Goal: Information Seeking & Learning: Learn about a topic

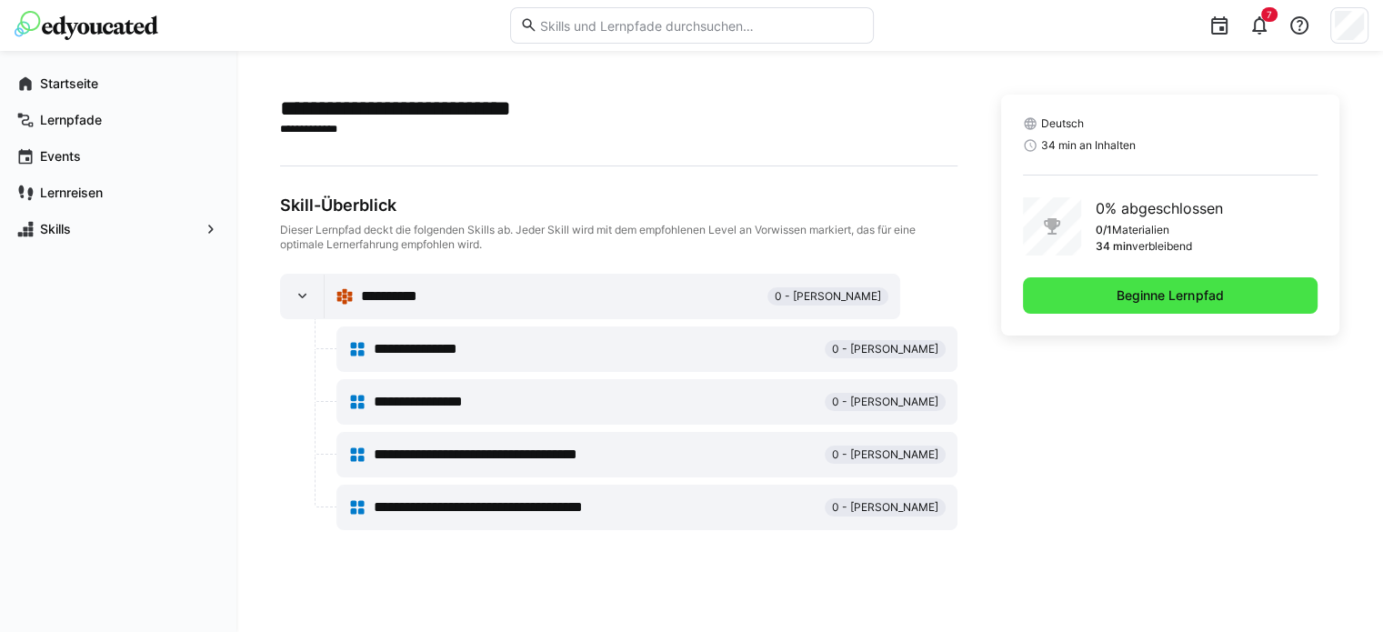
click at [1199, 294] on span "Beginne Lernpfad" at bounding box center [1170, 296] width 112 height 18
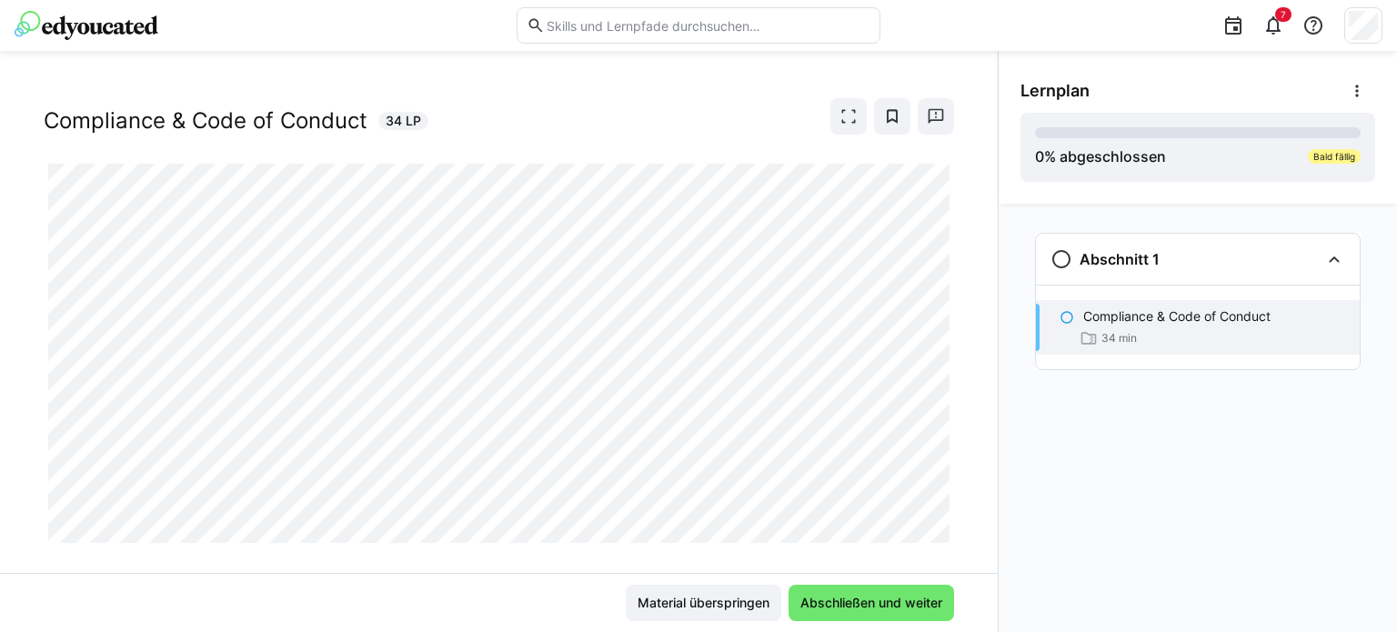
scroll to position [57, 0]
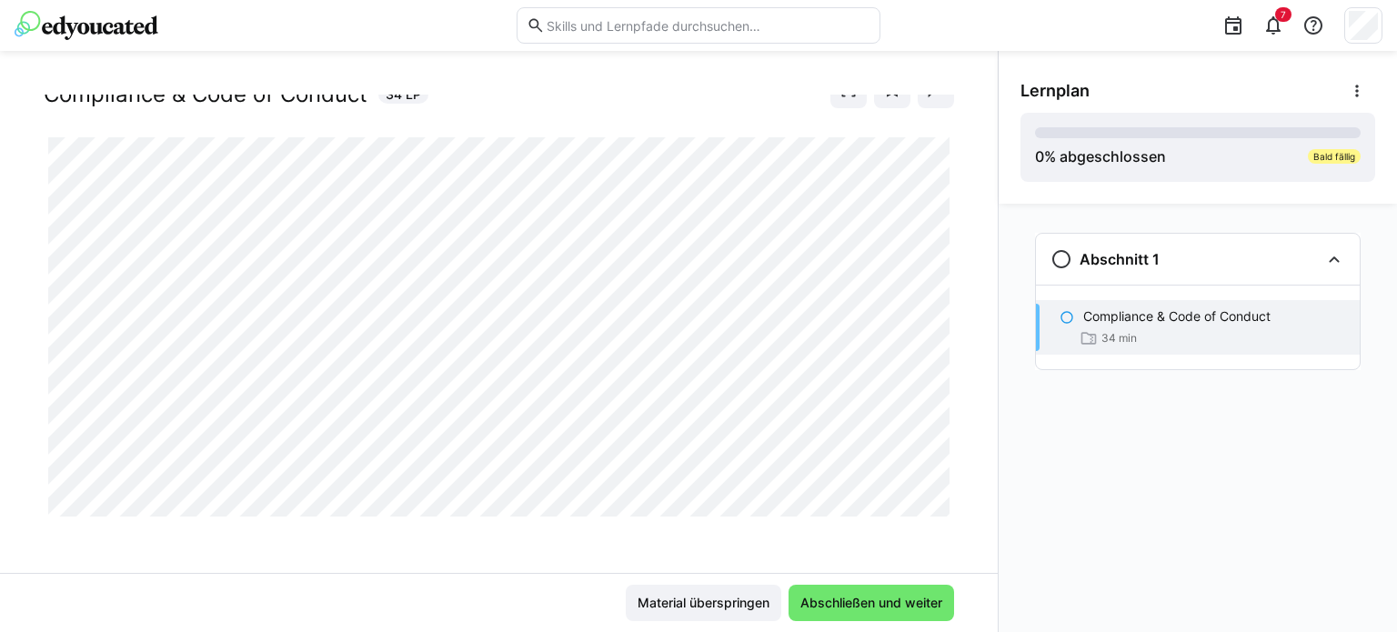
click at [659, 116] on div "Compliance & Code of Conduct Compliance & Code of Conduct 34 LP" at bounding box center [499, 87] width 910 height 100
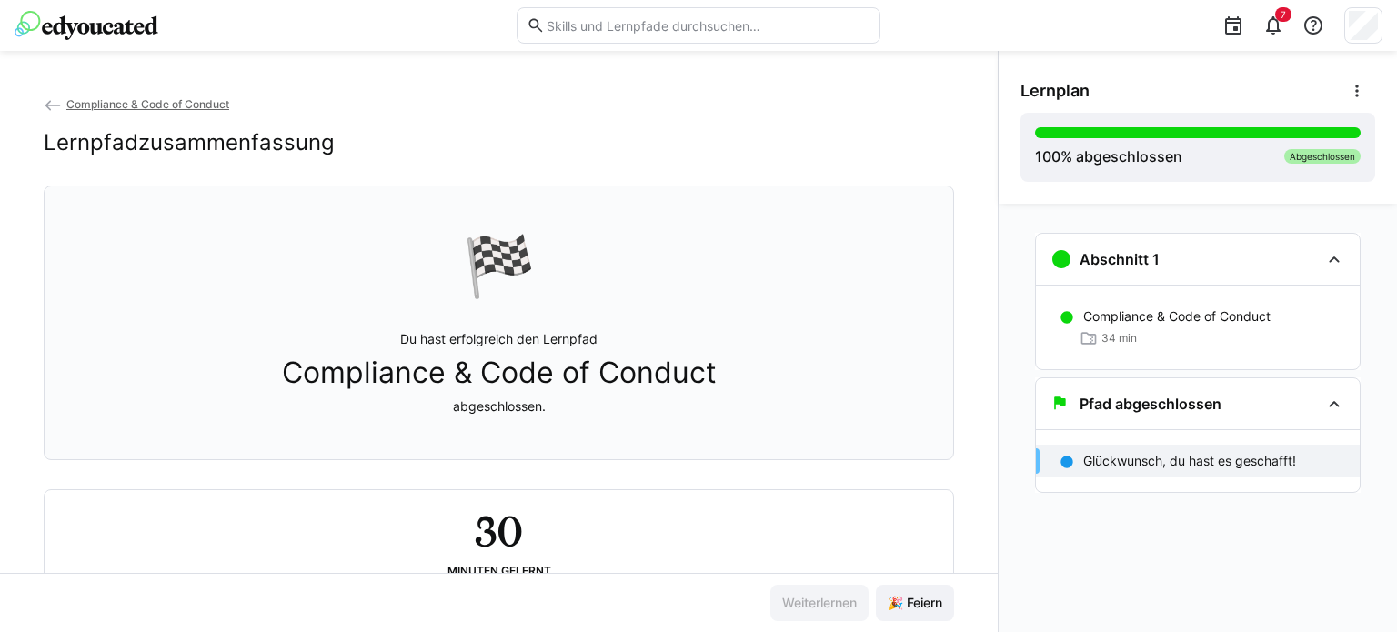
scroll to position [67, 0]
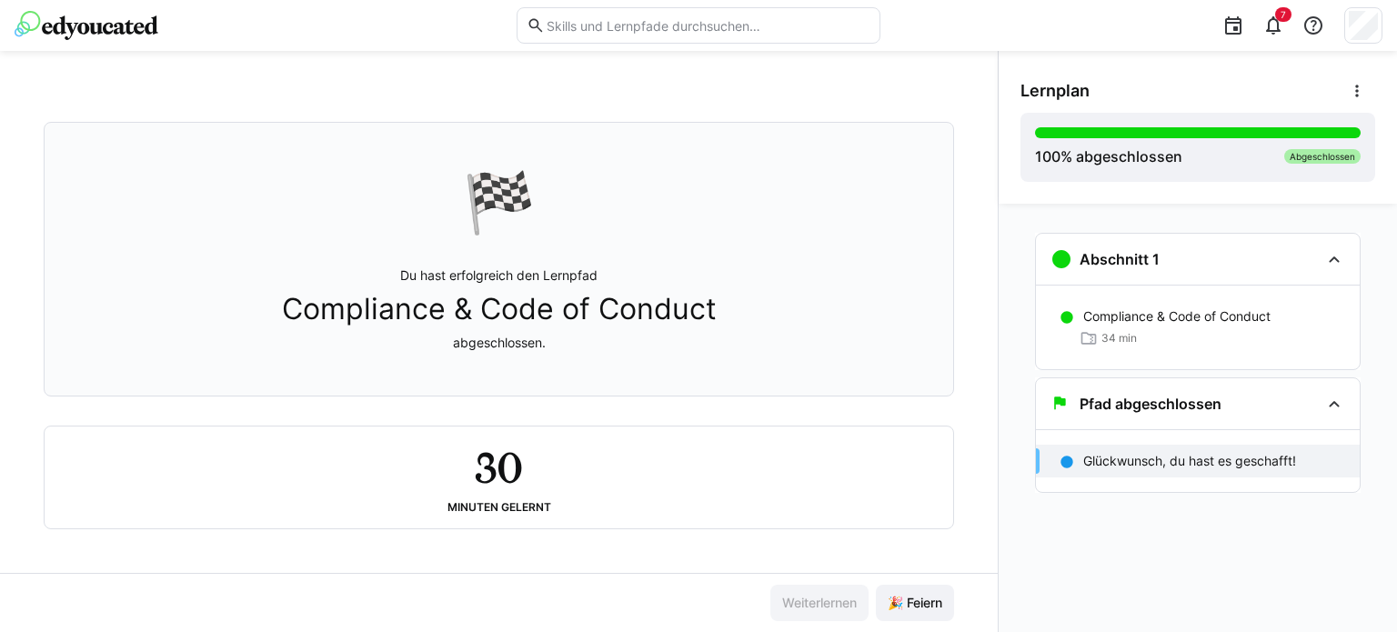
drag, startPoint x: 212, startPoint y: 334, endPoint x: 418, endPoint y: 457, distance: 240.7
click at [212, 334] on div "🏁 Du hast erfolgreich den Lernpfad Compliance & Code of Conduct abgeschlossen." at bounding box center [499, 259] width 880 height 251
click at [897, 608] on span "🎉 Feiern" at bounding box center [915, 603] width 60 height 18
click at [1314, 407] on div "Pfad abgeschlossen" at bounding box center [1185, 404] width 269 height 22
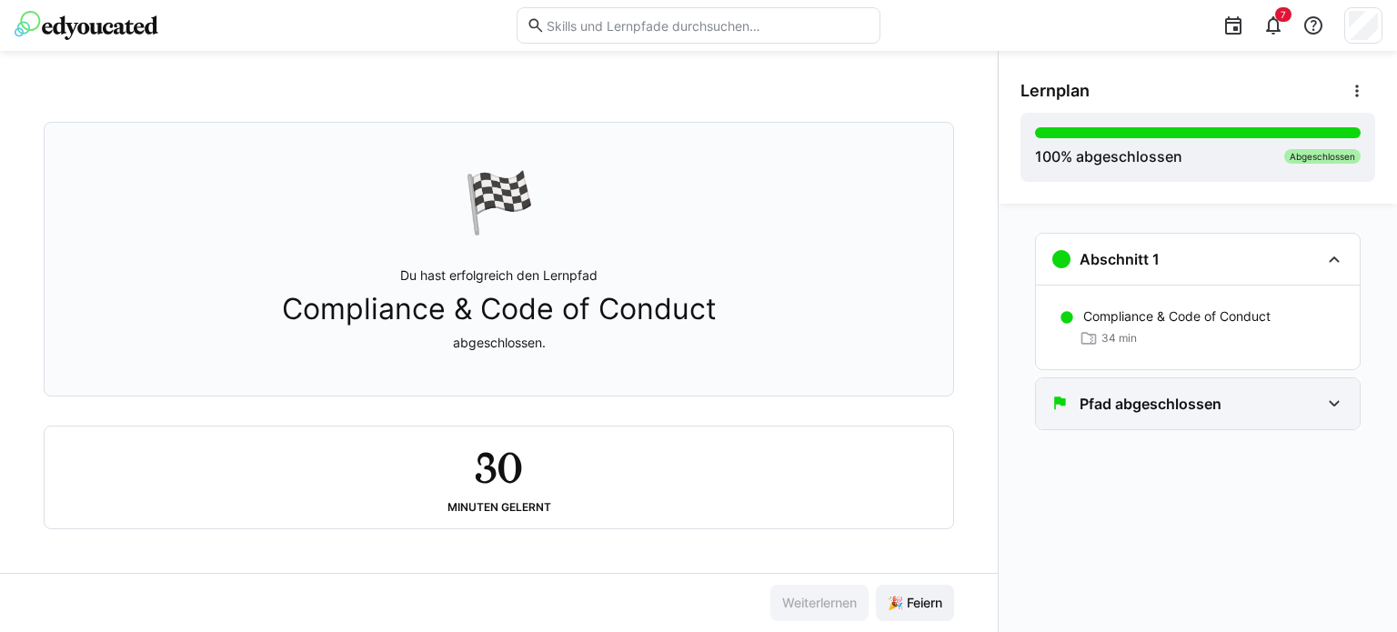
click at [1315, 407] on div "Pfad abgeschlossen" at bounding box center [1185, 404] width 269 height 22
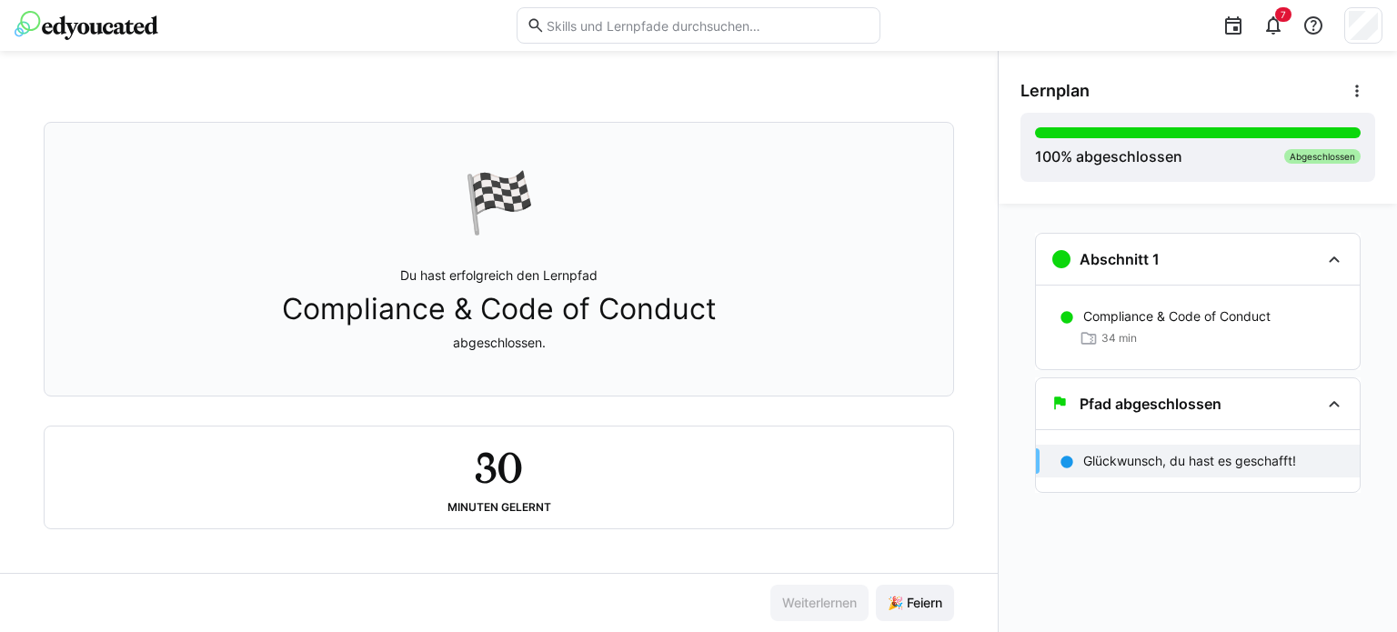
click at [1280, 459] on p "Glückwunsch, du hast es geschafft!" at bounding box center [1189, 461] width 213 height 18
click at [1335, 253] on eds-icon at bounding box center [1334, 259] width 22 height 22
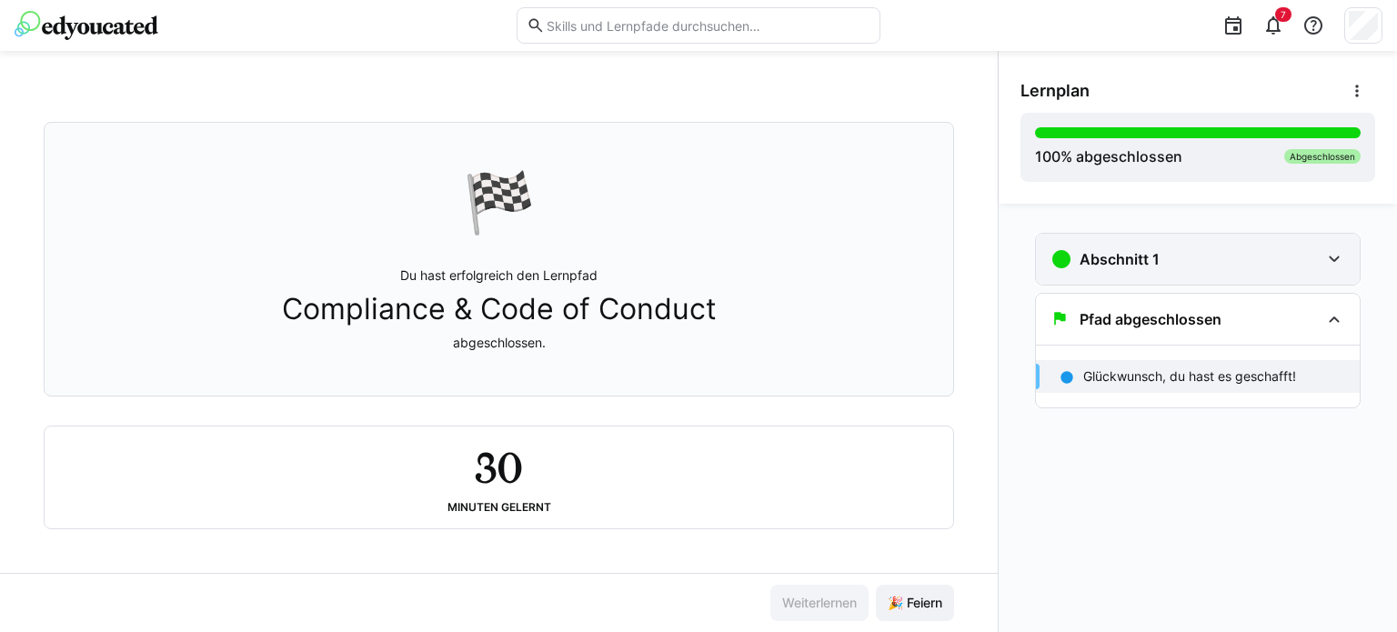
click at [1335, 253] on eds-icon at bounding box center [1334, 259] width 22 height 22
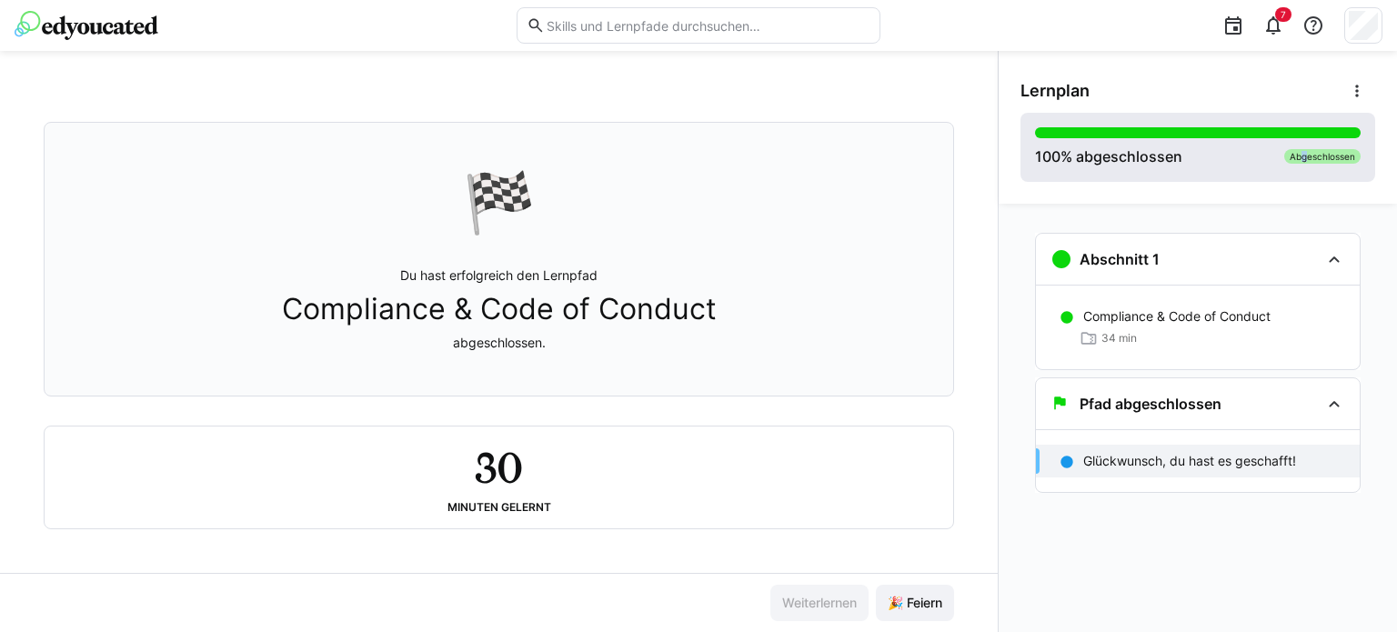
click at [1297, 157] on div "Abgeschlossen" at bounding box center [1322, 156] width 76 height 15
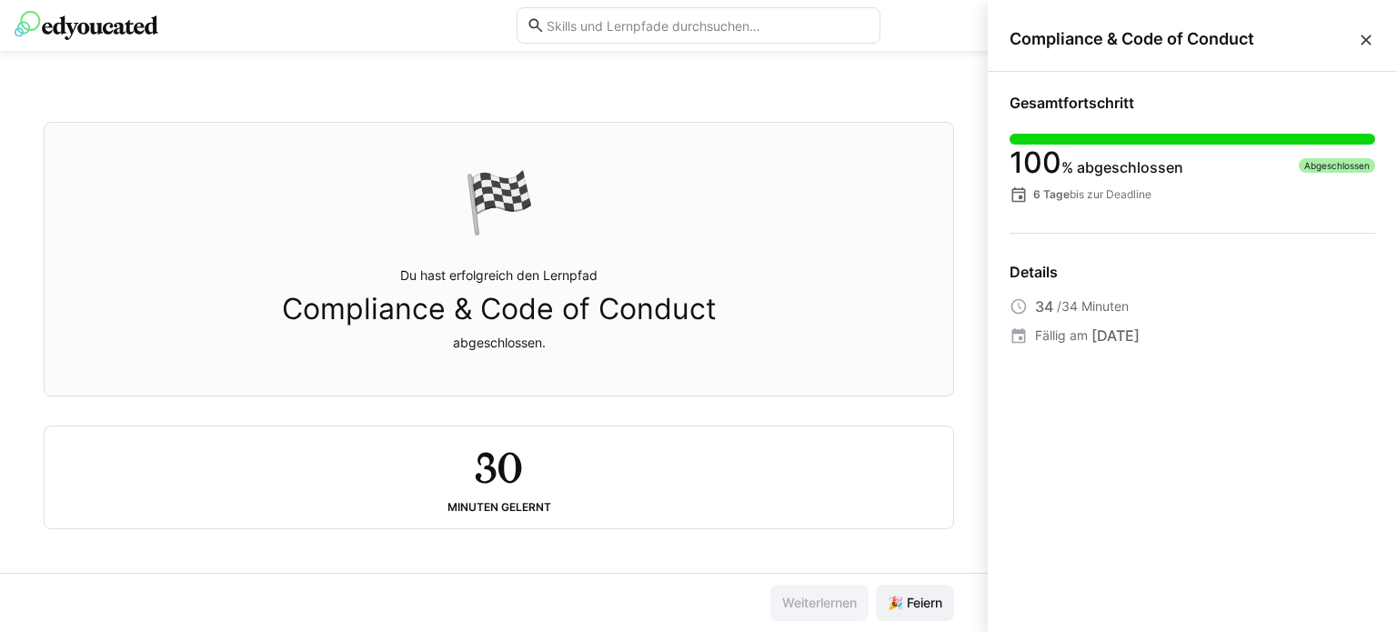
click at [1368, 43] on eds-icon at bounding box center [1366, 40] width 18 height 18
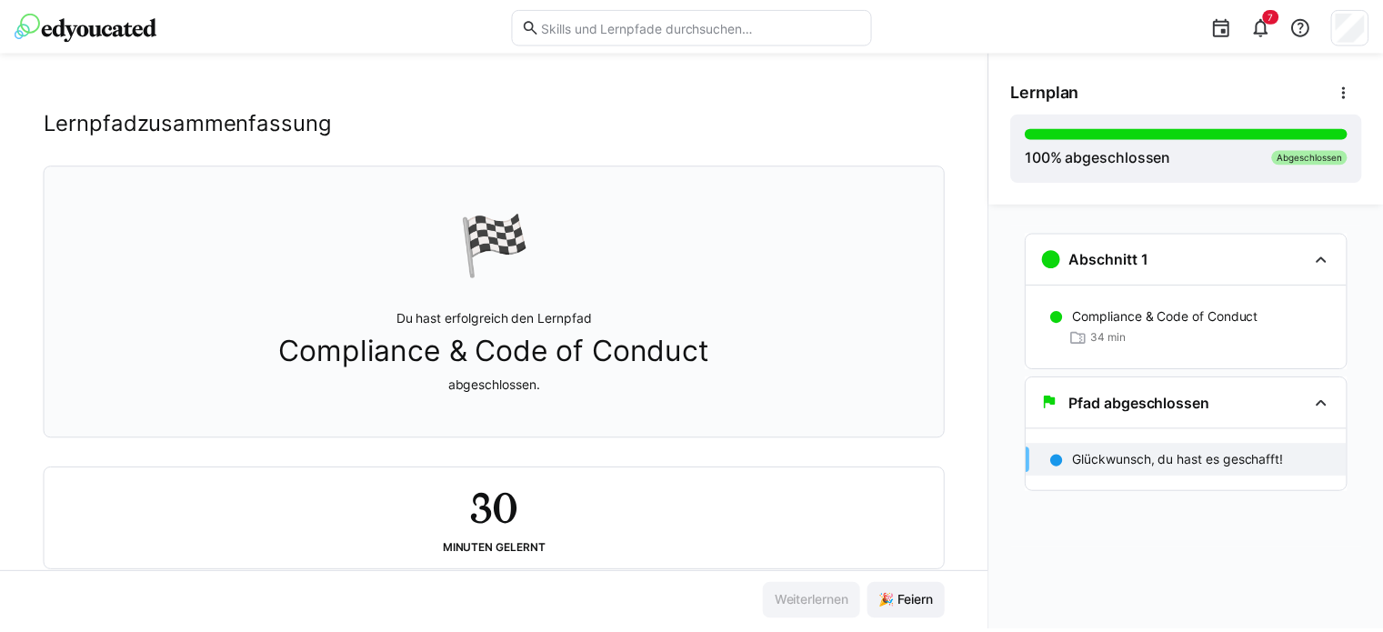
scroll to position [0, 0]
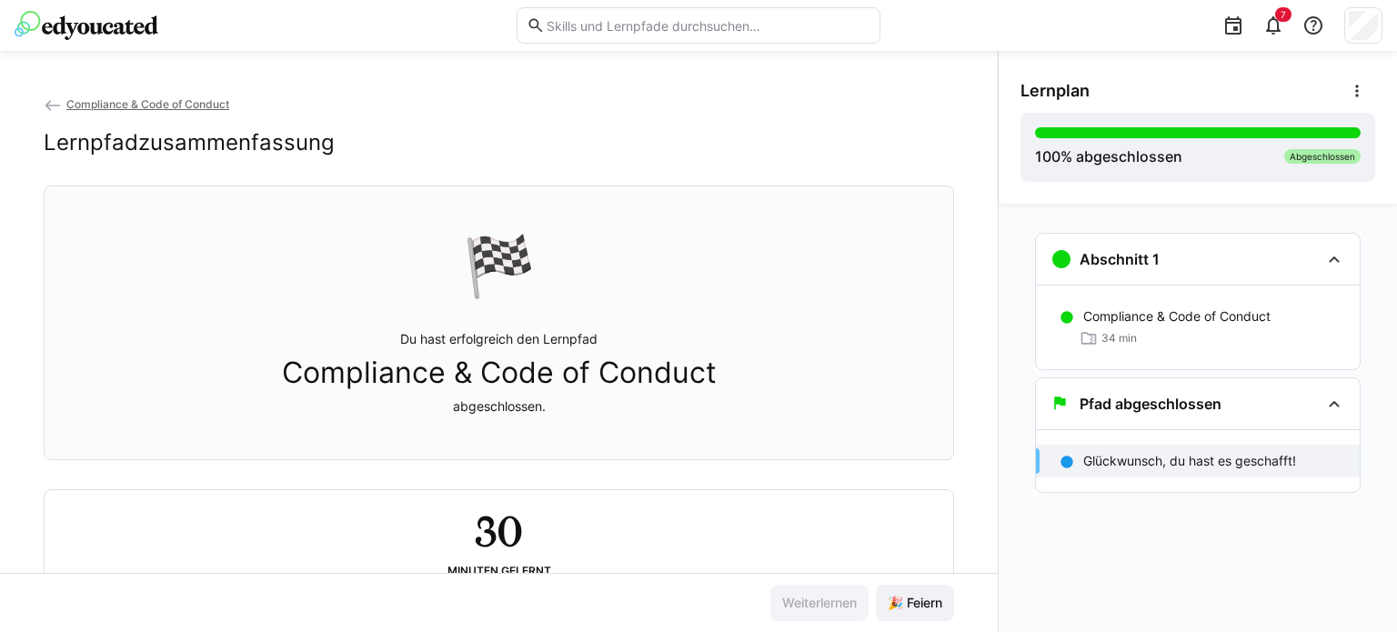
click at [141, 109] on span "Compliance & Code of Conduct" at bounding box center [147, 104] width 163 height 14
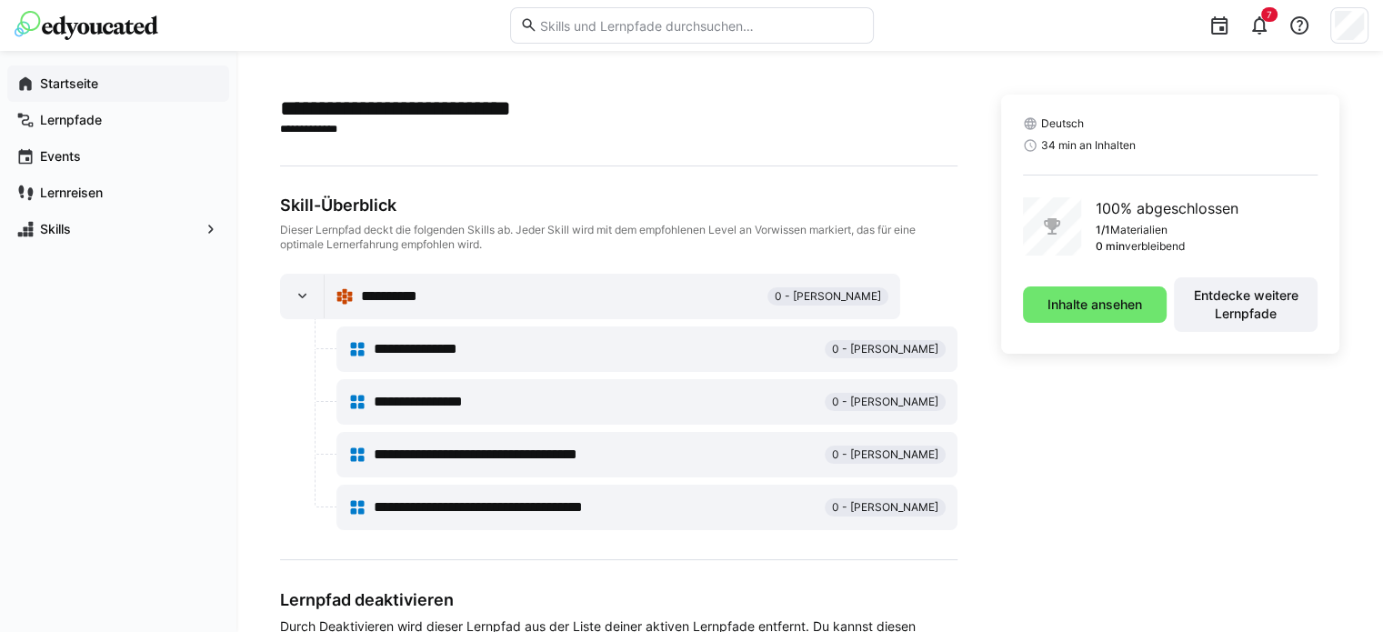
click at [104, 81] on span "Startseite" at bounding box center [128, 84] width 183 height 18
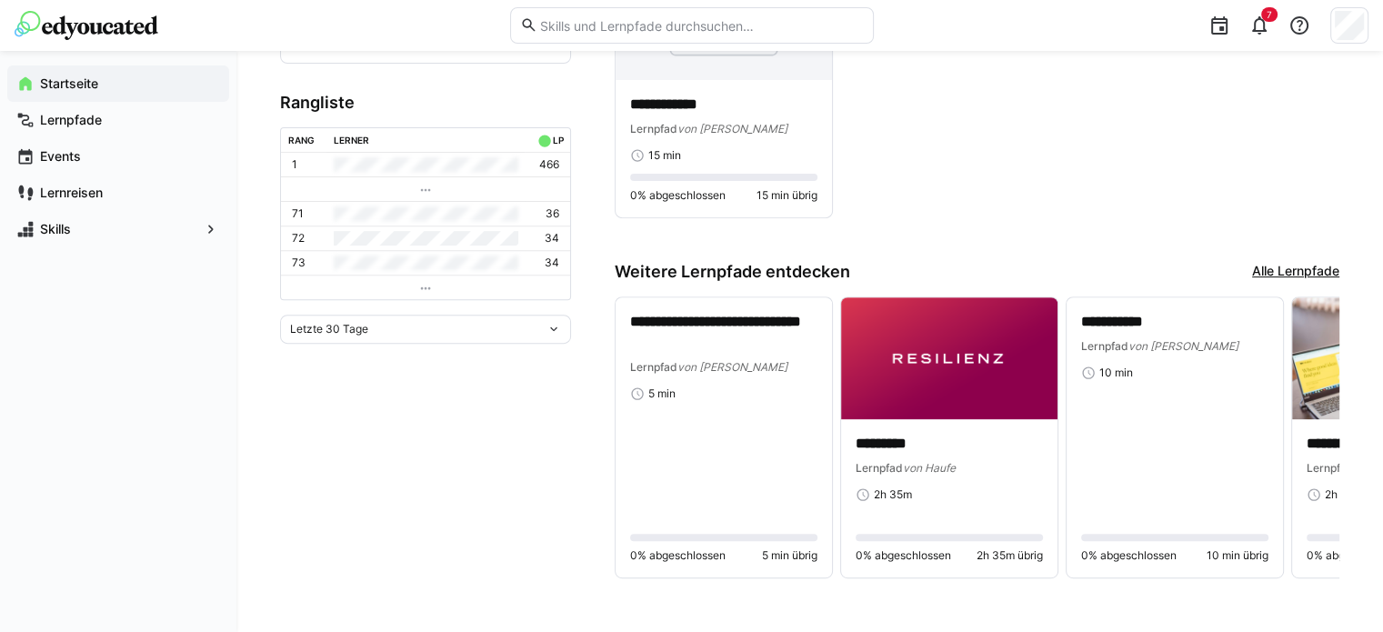
scroll to position [675, 0]
